Goal: Share content: Share content

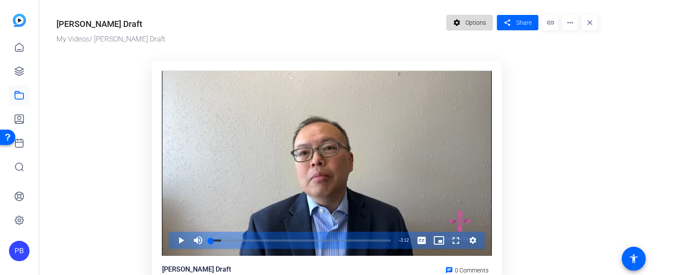
click at [480, 17] on span "Options" at bounding box center [475, 23] width 21 height 16
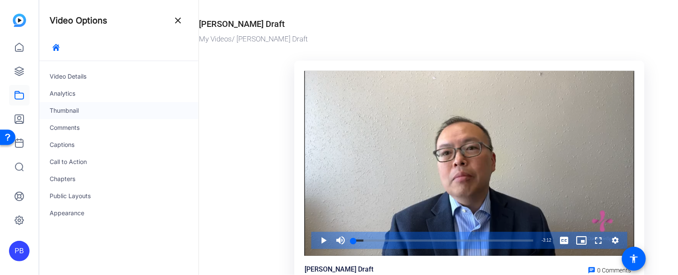
click at [97, 108] on div "Thumbnail" at bounding box center [118, 110] width 159 height 17
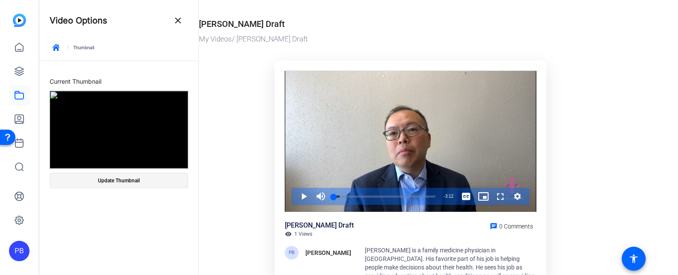
click at [130, 178] on span "Update Thumbnail" at bounding box center [119, 180] width 42 height 7
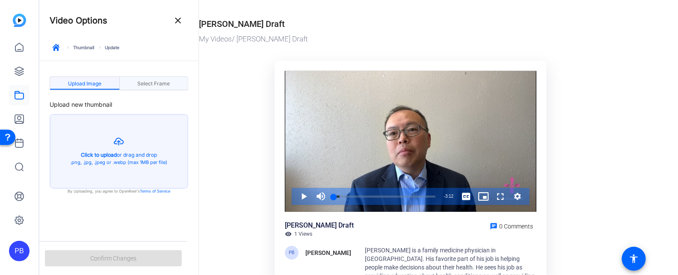
click at [161, 84] on span "Select Frame" at bounding box center [153, 83] width 32 height 5
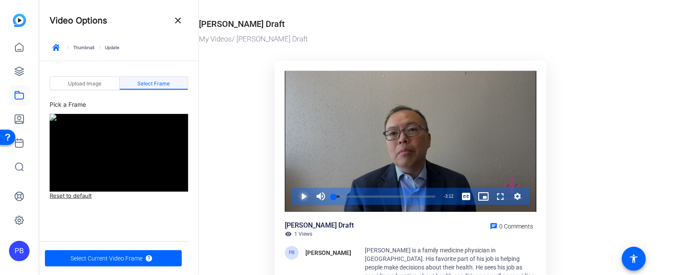
click at [295, 195] on span "Video Player" at bounding box center [295, 196] width 0 height 17
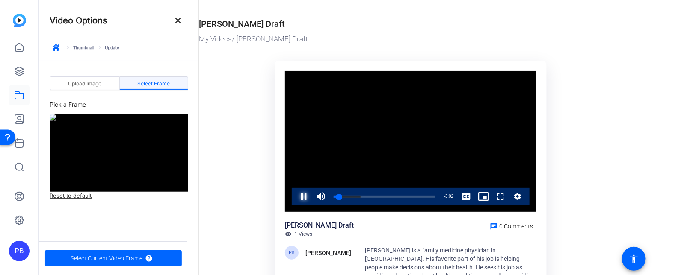
click at [295, 197] on span "Video Player" at bounding box center [295, 196] width 0 height 17
click at [336, 196] on div "0:05" at bounding box center [335, 197] width 3 height 2
click at [295, 197] on span "Video Player" at bounding box center [295, 196] width 0 height 17
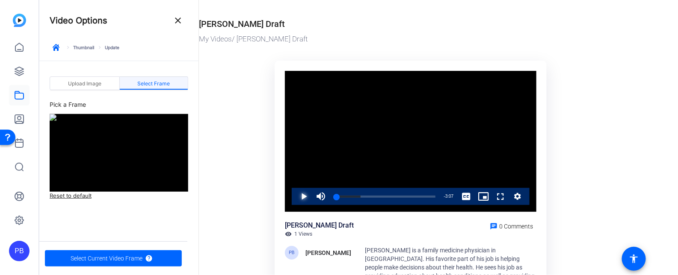
click at [295, 197] on span "Video Player" at bounding box center [295, 196] width 0 height 17
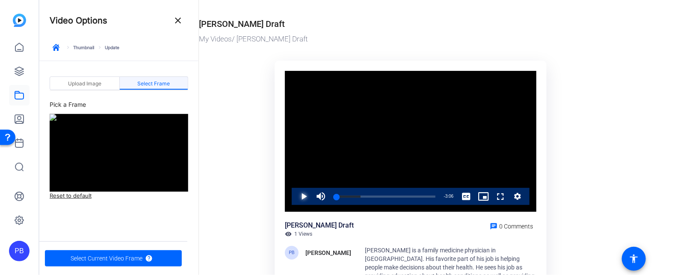
click at [295, 197] on span "Video Player" at bounding box center [295, 196] width 0 height 17
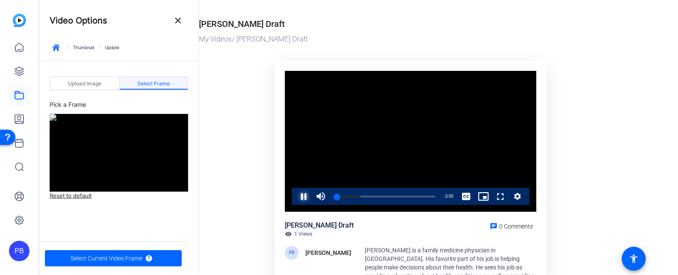
click at [295, 197] on span "Video Player" at bounding box center [295, 196] width 0 height 17
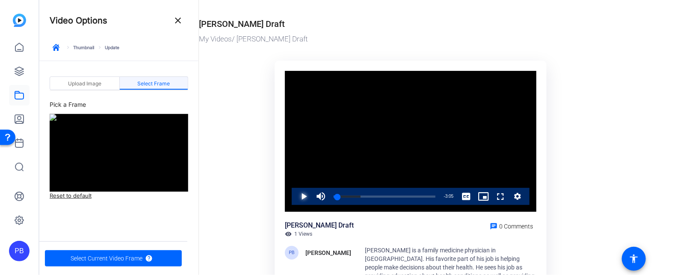
click at [295, 197] on span "Video Player" at bounding box center [295, 196] width 0 height 17
click at [337, 198] on div "0:05" at bounding box center [335, 197] width 3 height 2
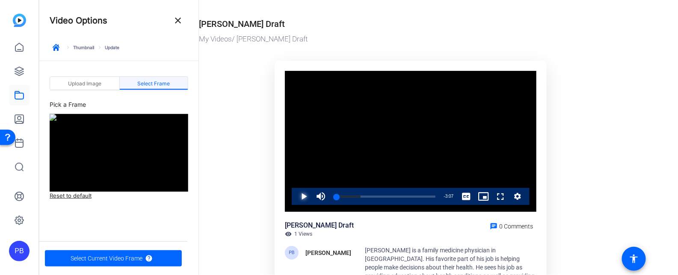
click at [295, 200] on span "Video Player" at bounding box center [295, 196] width 0 height 17
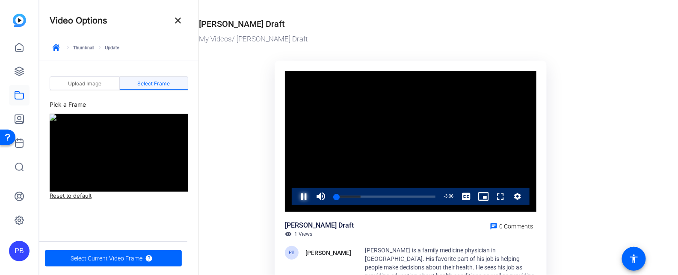
click at [295, 200] on span "Video Player" at bounding box center [295, 196] width 0 height 17
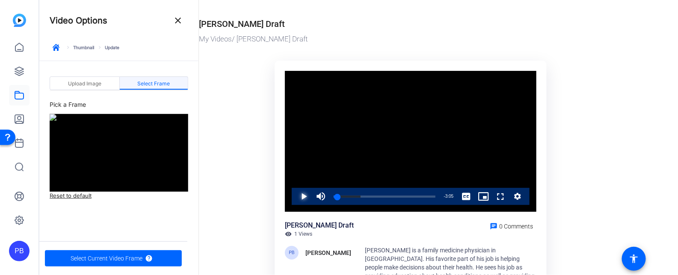
click at [295, 200] on span "Video Player" at bounding box center [295, 196] width 0 height 17
click at [337, 196] on div "0:08" at bounding box center [336, 197] width 4 height 2
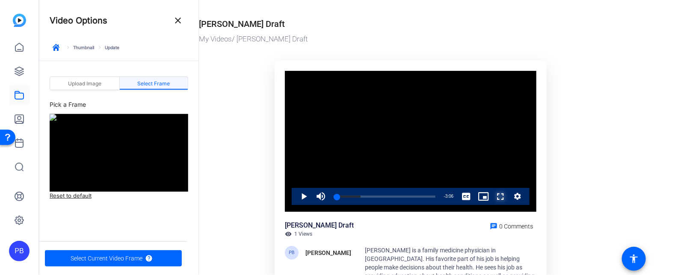
click at [492, 200] on span "Video Player" at bounding box center [492, 196] width 0 height 17
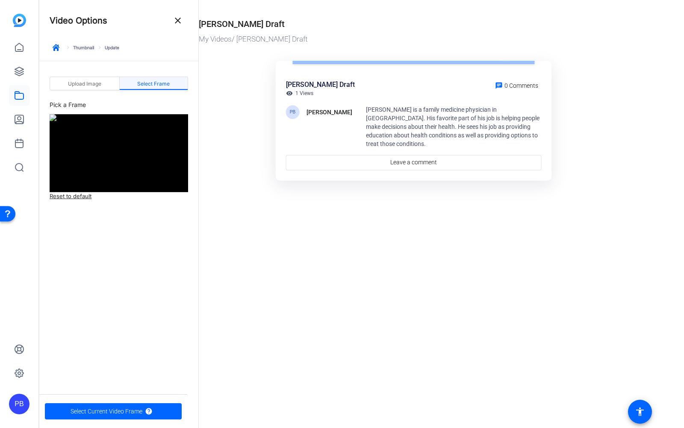
click at [331, 64] on div "Loaded : 26.53% 0:21 0:06" at bounding box center [388, 55] width 114 height 17
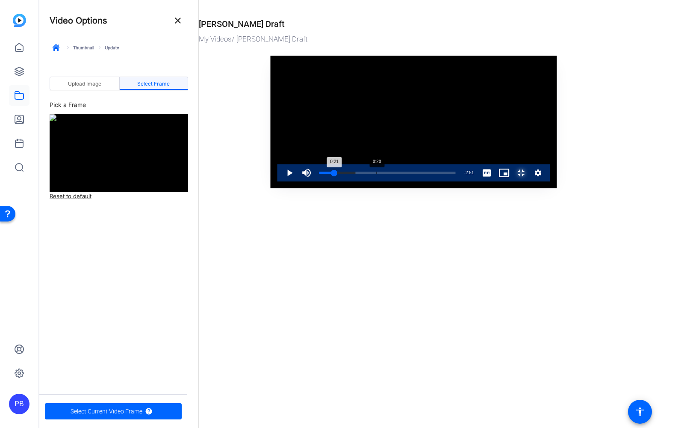
click at [315, 181] on div "Loaded : 26.53% 0:20 0:21" at bounding box center [387, 172] width 145 height 17
click at [315, 181] on div "Loaded : 31.51% 0:14 0:15" at bounding box center [387, 172] width 145 height 17
click at [315, 181] on div "Loaded : 31.51% 0:04 0:07" at bounding box center [387, 172] width 145 height 17
click at [281, 181] on span "Video Player" at bounding box center [281, 172] width 0 height 17
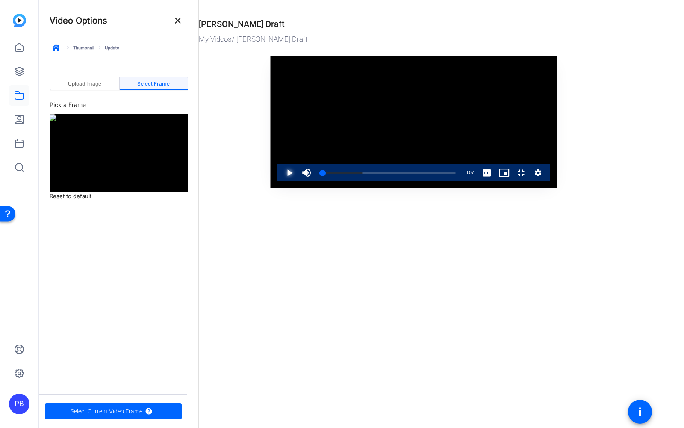
click at [281, 181] on span "Video Player" at bounding box center [281, 172] width 0 height 17
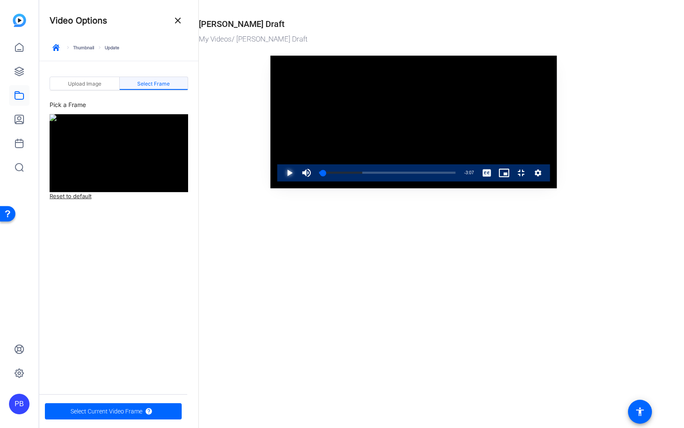
click at [281, 181] on span "Video Player" at bounding box center [281, 172] width 0 height 17
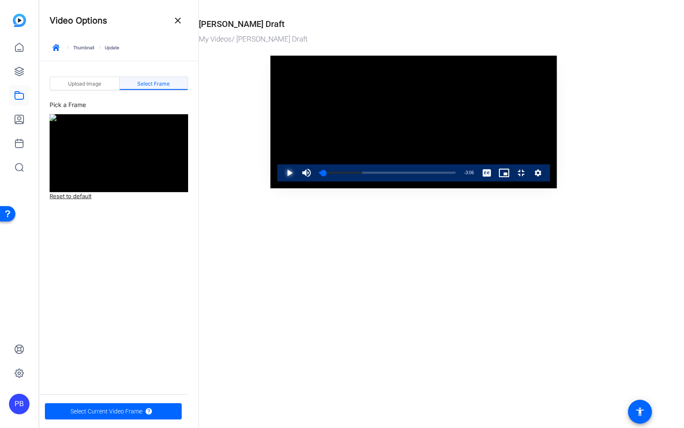
click at [281, 181] on span "Video Player" at bounding box center [281, 172] width 0 height 17
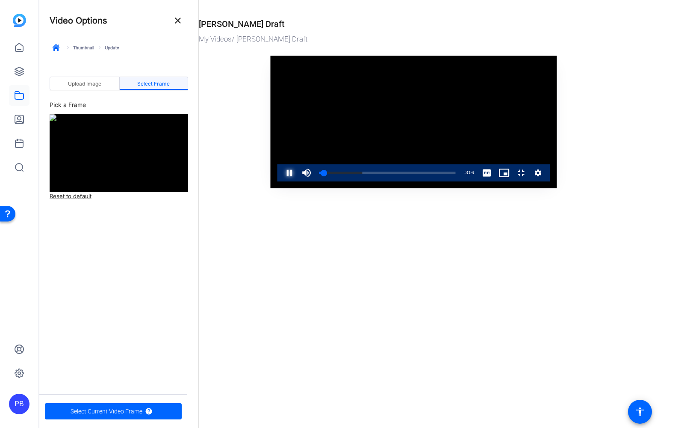
click at [281, 181] on span "Video Player" at bounding box center [281, 172] width 0 height 17
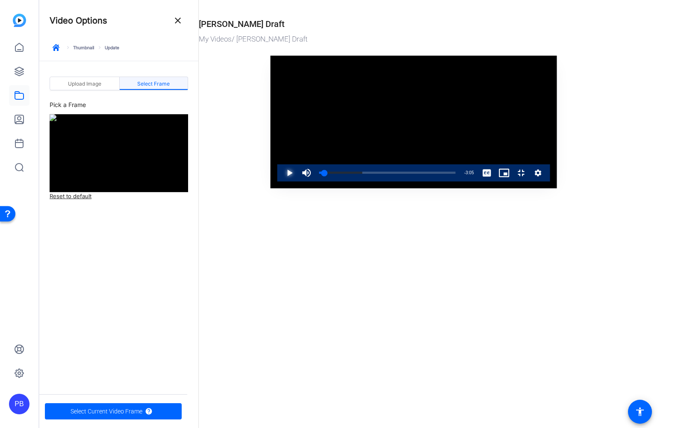
click at [281, 181] on span "Video Player" at bounding box center [281, 172] width 0 height 17
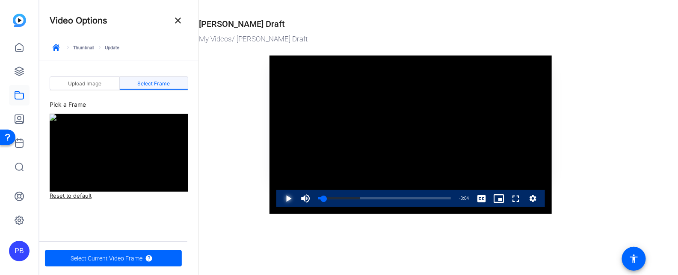
click at [280, 195] on span "Video Player" at bounding box center [280, 198] width 0 height 17
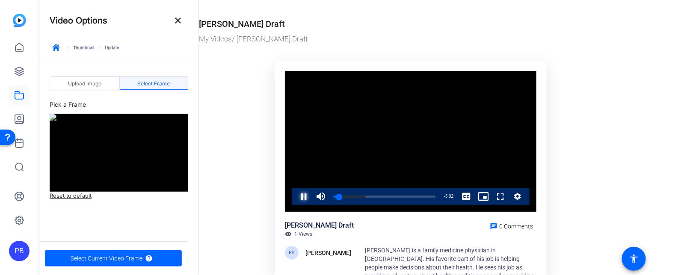
click at [295, 195] on span "Video Player" at bounding box center [295, 196] width 0 height 17
click at [295, 196] on span "Video Player" at bounding box center [295, 196] width 0 height 17
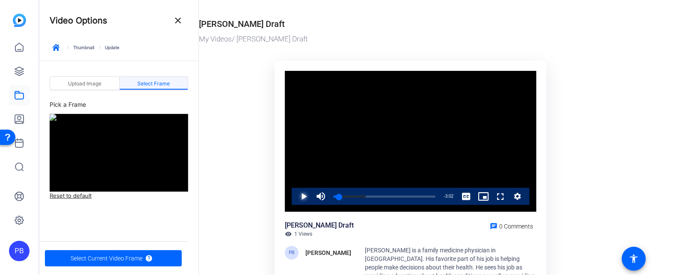
click at [295, 196] on span "Video Player" at bounding box center [295, 196] width 0 height 17
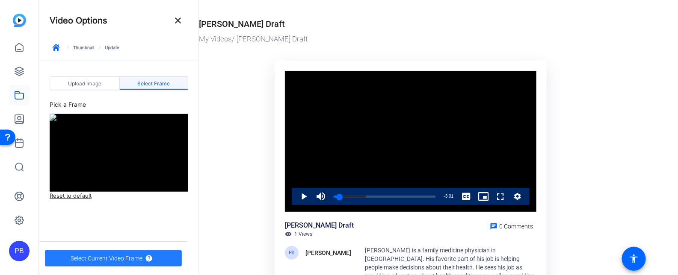
click at [130, 262] on span "Select Current Video Frame" at bounding box center [107, 259] width 72 height 16
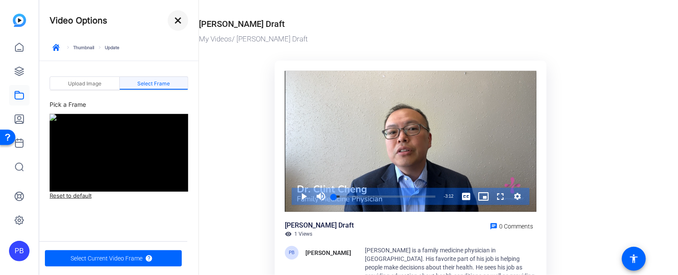
click at [181, 22] on mat-icon "close" at bounding box center [178, 20] width 10 height 10
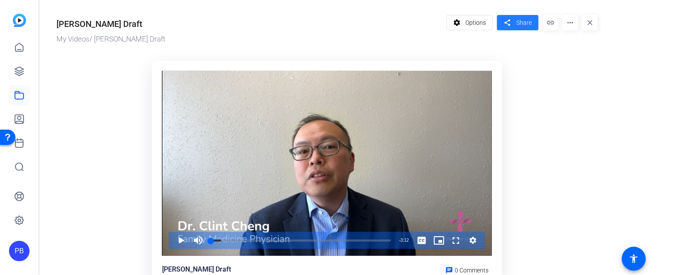
click at [526, 26] on span "Share" at bounding box center [523, 22] width 15 height 9
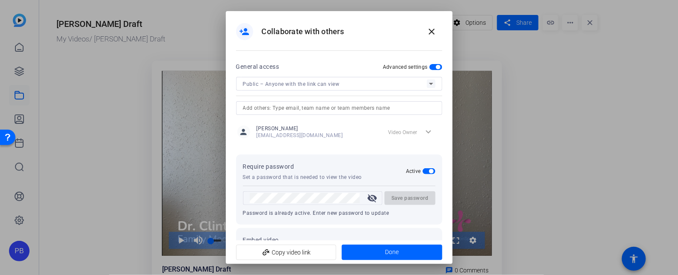
click at [371, 200] on mat-icon "visibility_off" at bounding box center [372, 198] width 21 height 10
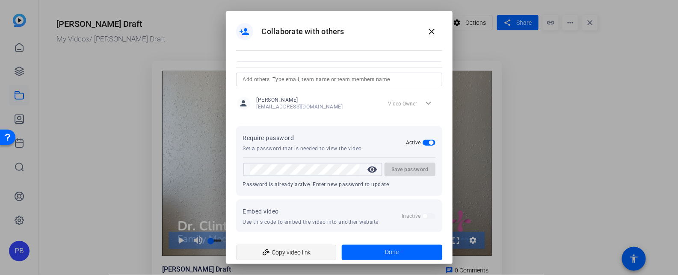
click at [315, 249] on span "add_link Copy video link" at bounding box center [286, 253] width 87 height 16
click at [366, 253] on span at bounding box center [392, 252] width 100 height 21
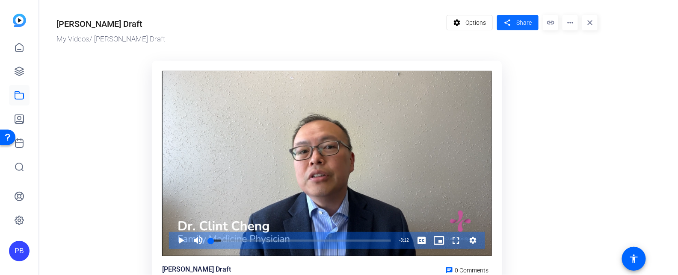
click at [518, 20] on span "Share" at bounding box center [523, 22] width 15 height 9
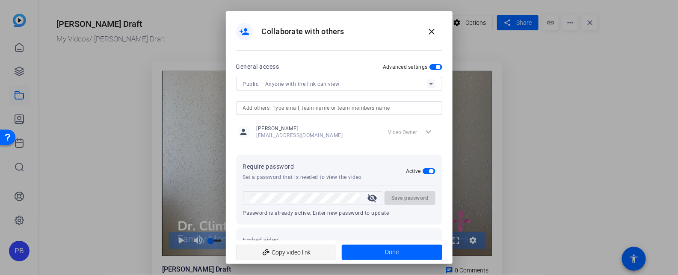
click at [281, 252] on span "add_link Copy video link" at bounding box center [286, 253] width 87 height 16
click at [311, 254] on span "add_link Copy video link" at bounding box center [286, 253] width 87 height 16
click at [434, 33] on mat-icon "close" at bounding box center [432, 32] width 10 height 10
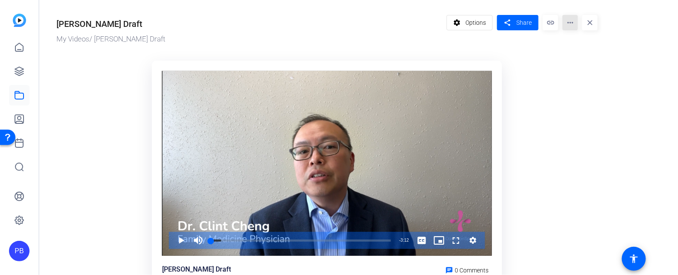
click at [566, 26] on mat-icon "more_horiz" at bounding box center [569, 22] width 15 height 15
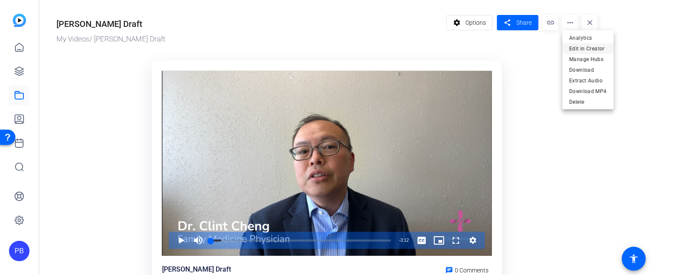
click at [574, 48] on span "Edit in Creator" at bounding box center [588, 48] width 38 height 10
